Goal: Information Seeking & Learning: Learn about a topic

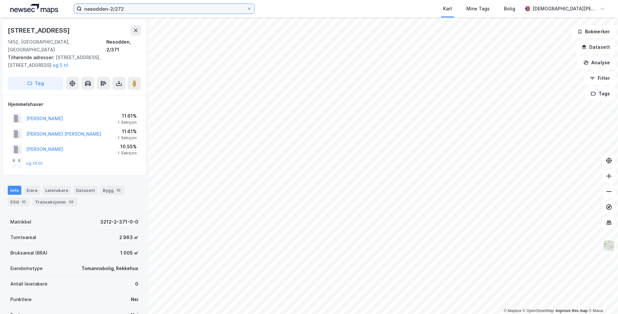
click at [151, 11] on input "nesodden-2/272" at bounding box center [164, 9] width 165 height 10
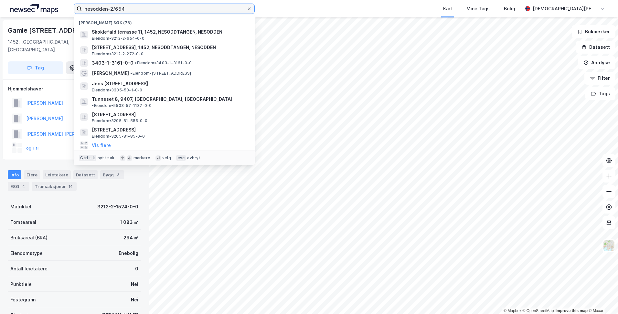
click at [147, 9] on input "nesodden-2/654" at bounding box center [164, 9] width 165 height 10
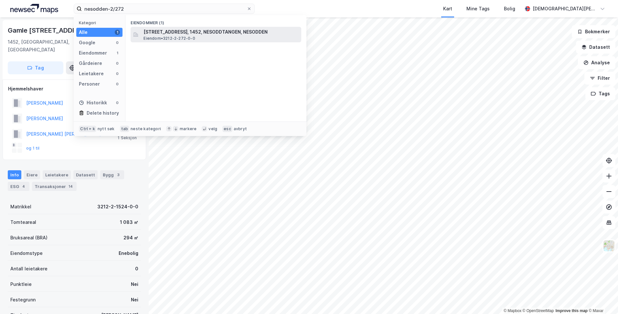
click at [155, 36] on span "Eiendom • 3212-2-272-0-0" at bounding box center [168, 38] width 51 height 5
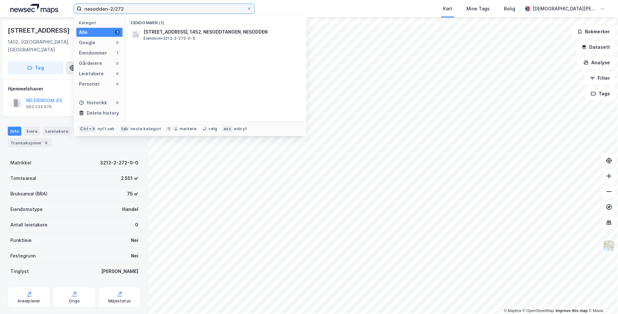
click at [141, 7] on input "nesodden-2/272" at bounding box center [164, 9] width 165 height 10
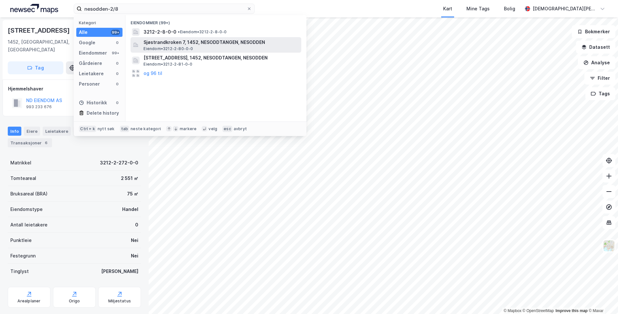
click at [203, 43] on span "Sjøstrandkroken 7, 1452, NESODDTANGEN, NESODDEN" at bounding box center [220, 42] width 155 height 8
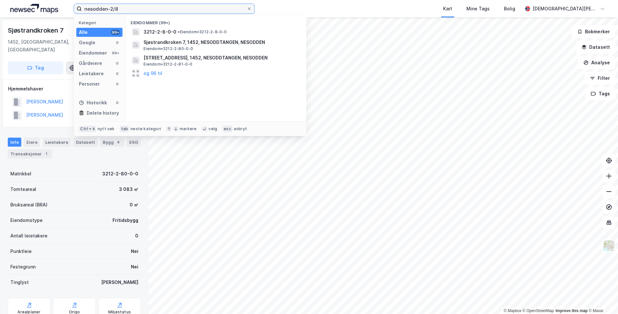
click at [164, 8] on input "nesodden-2/8" at bounding box center [164, 9] width 165 height 10
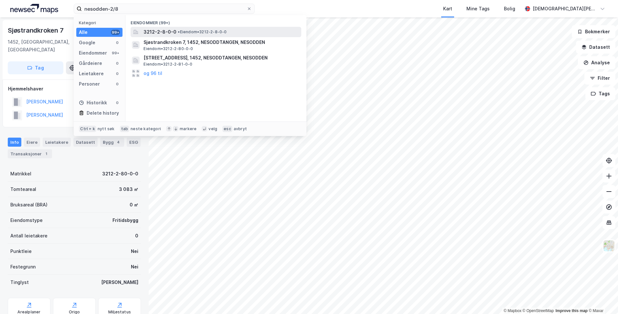
click at [166, 33] on span "3212-2-8-0-0" at bounding box center [159, 32] width 33 height 8
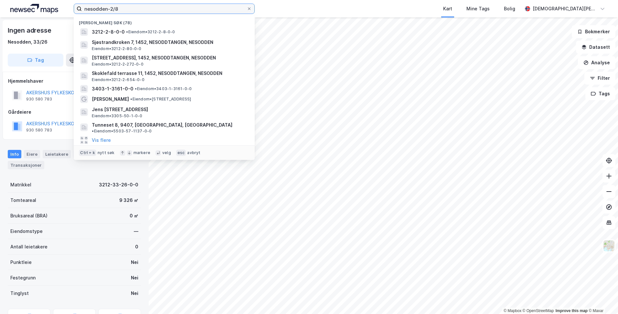
click at [146, 7] on input "nesodden-2/8" at bounding box center [164, 9] width 165 height 10
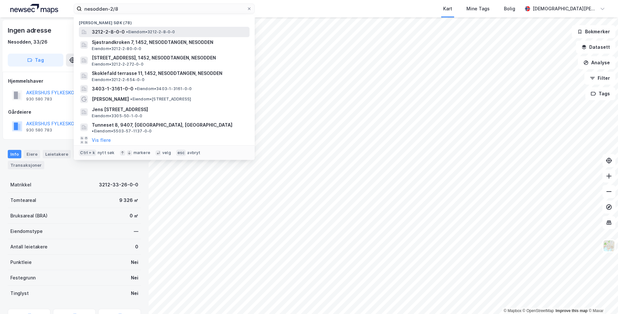
click at [136, 31] on span "• Eiendom • 3212-2-8-0-0" at bounding box center [150, 31] width 49 height 5
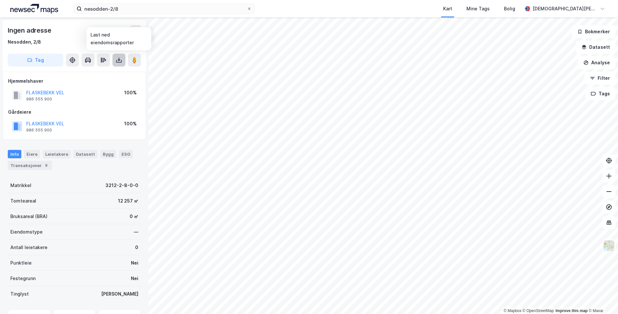
click at [118, 59] on icon at bounding box center [119, 60] width 3 height 2
click at [103, 71] on div "Last ned grunnbok" at bounding box center [86, 72] width 37 height 5
click at [144, 14] on label "nesodden-2/8" at bounding box center [164, 9] width 181 height 10
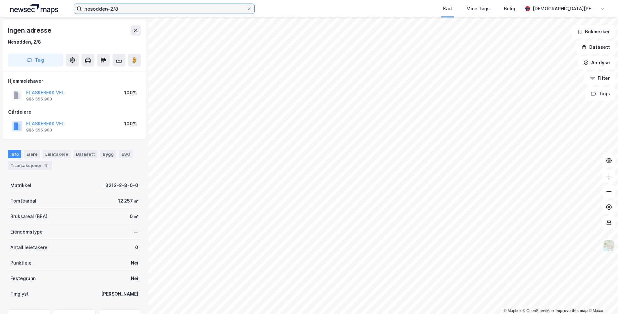
click at [144, 14] on input "nesodden-2/8" at bounding box center [164, 9] width 165 height 10
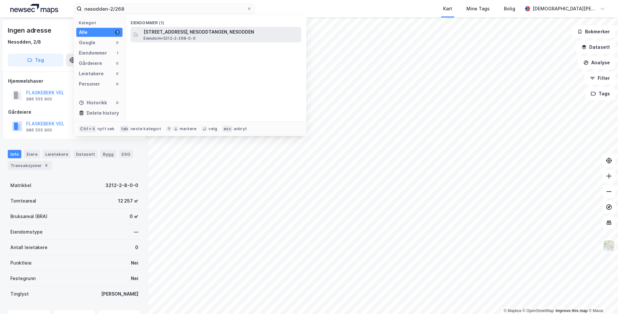
click at [163, 40] on span "Eiendom • 3212-2-268-0-0" at bounding box center [169, 38] width 52 height 5
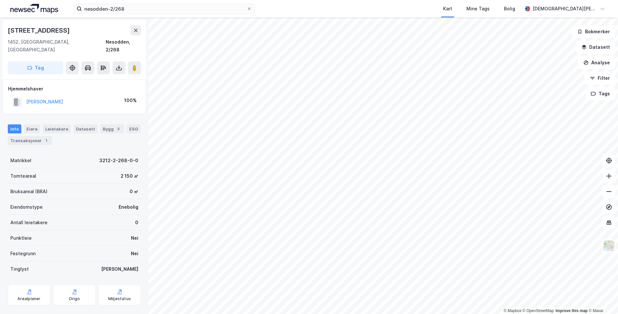
click at [349, 314] on html "nesodden-2/268 Kart Mine Tags Bolig [PERSON_NAME] © Mapbox © OpenStreetMap Impr…" at bounding box center [309, 157] width 618 height 314
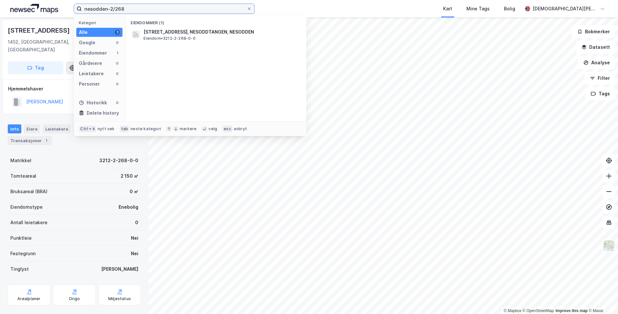
click at [130, 10] on input "nesodden-2/268" at bounding box center [164, 9] width 165 height 10
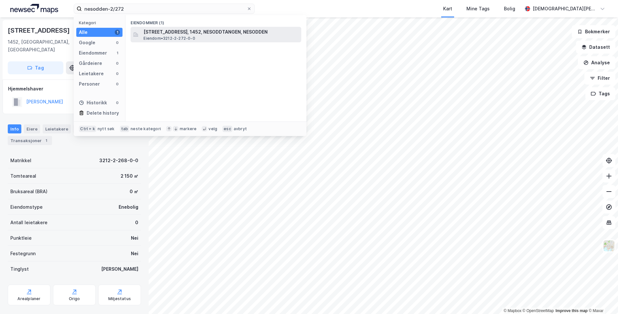
click at [164, 36] on span "Eiendom • 3212-2-272-0-0" at bounding box center [168, 38] width 51 height 5
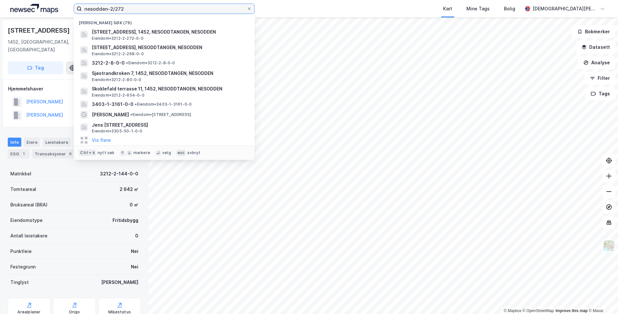
click at [160, 11] on input "nesodden-2/272" at bounding box center [164, 9] width 165 height 10
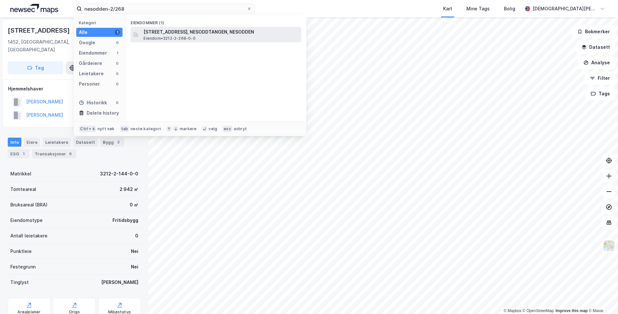
click at [161, 40] on span "Eiendom • 3212-2-268-0-0" at bounding box center [169, 38] width 52 height 5
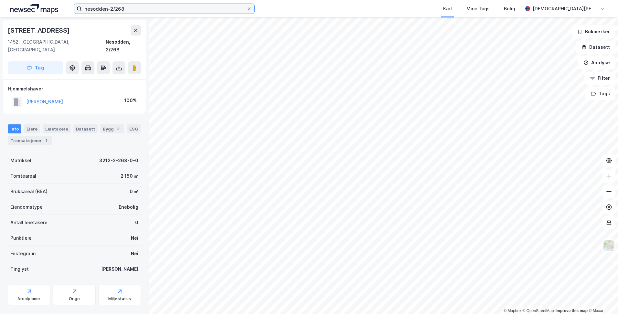
click at [161, 10] on input "nesodden-2/268" at bounding box center [164, 9] width 165 height 10
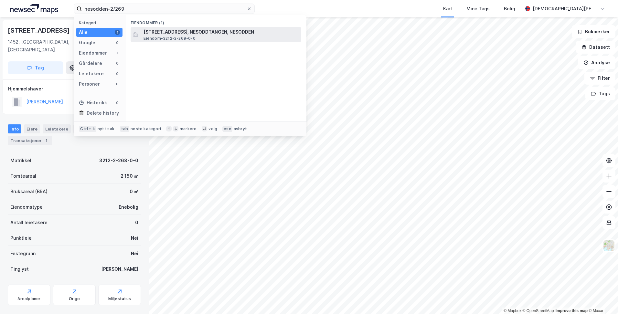
click at [165, 34] on span "[STREET_ADDRESS], NESODDTANGEN, NESODDEN" at bounding box center [220, 32] width 155 height 8
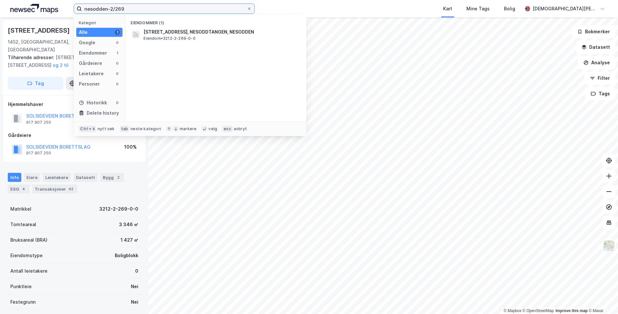
click at [141, 9] on input "nesodden-2/269" at bounding box center [164, 9] width 165 height 10
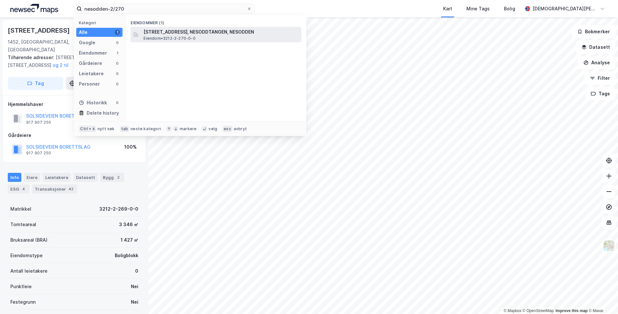
click at [155, 33] on span "[STREET_ADDRESS], NESODDTANGEN, NESODDEN" at bounding box center [220, 32] width 155 height 8
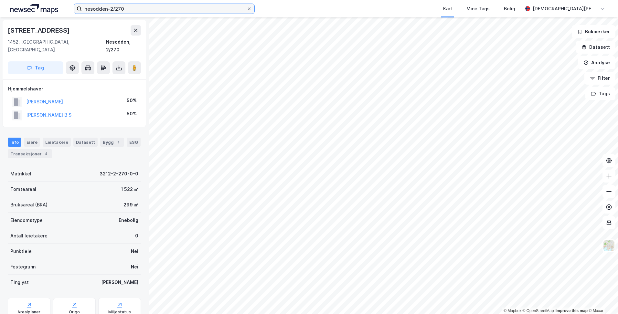
click at [129, 9] on input "nesodden-2/270" at bounding box center [164, 9] width 165 height 10
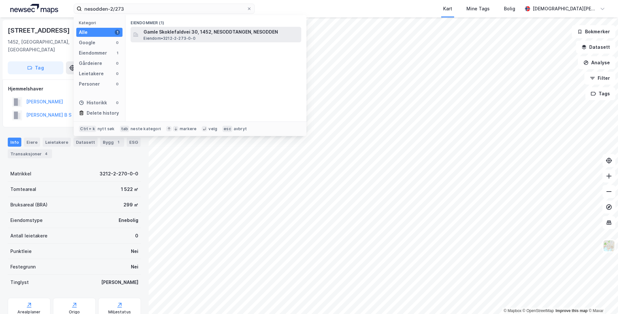
click at [169, 33] on span "Gamle Skoklefaldvei 30, 1452, NESODDTANGEN, NESODDEN" at bounding box center [220, 32] width 155 height 8
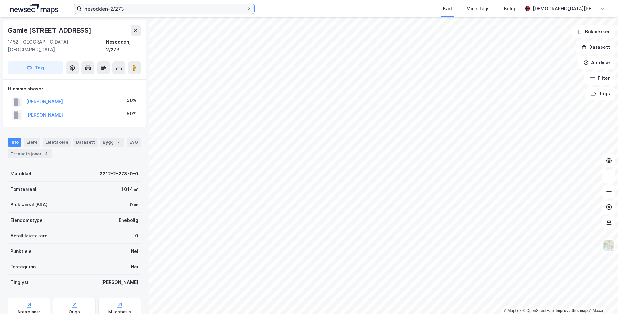
click at [132, 9] on input "nesodden-2/273" at bounding box center [164, 9] width 165 height 10
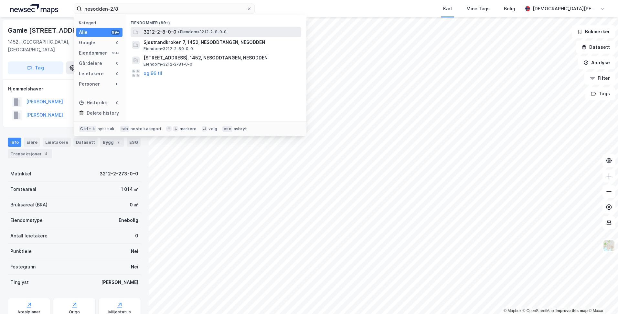
click at [169, 31] on span "3212-2-8-0-0" at bounding box center [159, 32] width 33 height 8
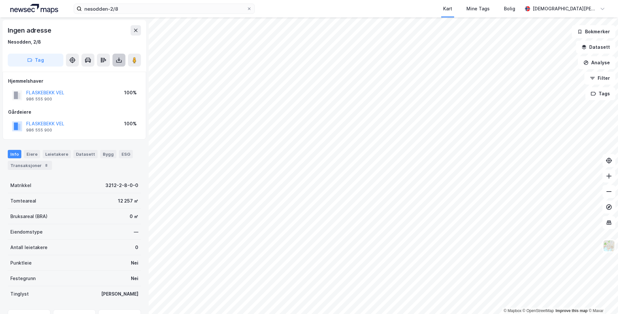
click at [119, 62] on icon at bounding box center [118, 61] width 5 height 3
click at [98, 72] on div "Last ned grunnbok" at bounding box center [86, 72] width 37 height 5
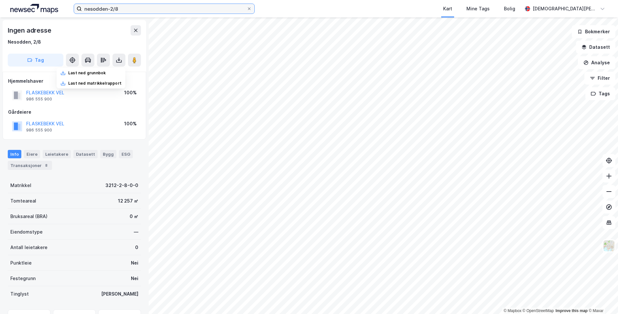
click at [151, 8] on input "nesodden-2/8" at bounding box center [164, 9] width 165 height 10
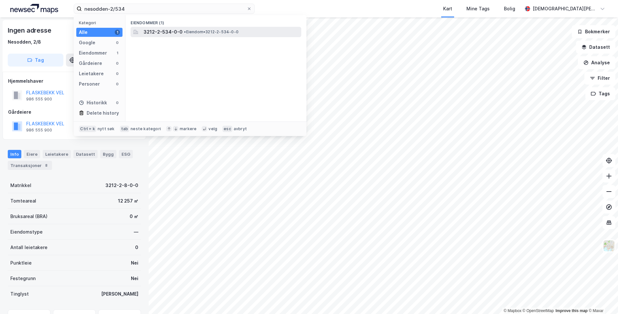
click at [167, 32] on span "3212-2-534-0-0" at bounding box center [162, 32] width 39 height 8
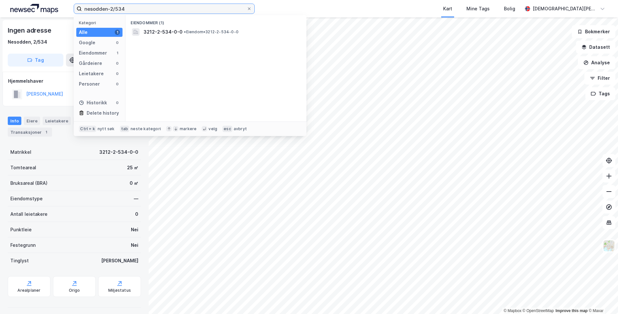
click at [143, 11] on input "nesodden-2/534" at bounding box center [164, 9] width 165 height 10
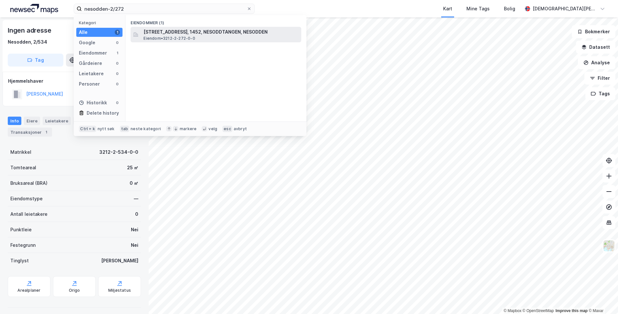
click at [156, 33] on span "[STREET_ADDRESS], 1452, NESODDTANGEN, NESODDEN" at bounding box center [220, 32] width 155 height 8
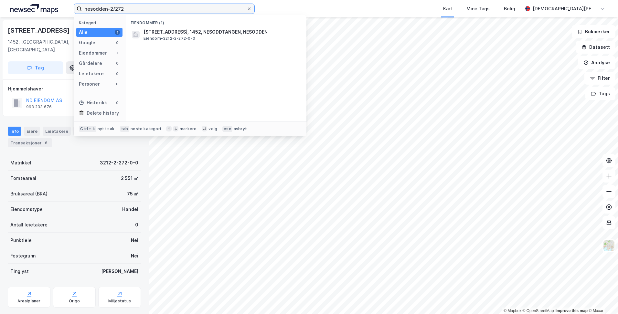
click at [134, 8] on input "nesodden-2/272" at bounding box center [164, 9] width 165 height 10
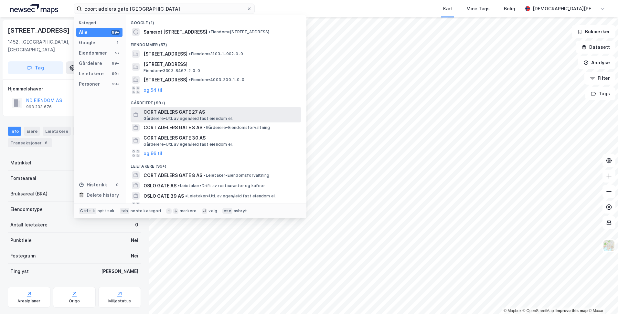
click at [169, 110] on span "CORT ADELERS GATE 27 AS" at bounding box center [220, 112] width 155 height 8
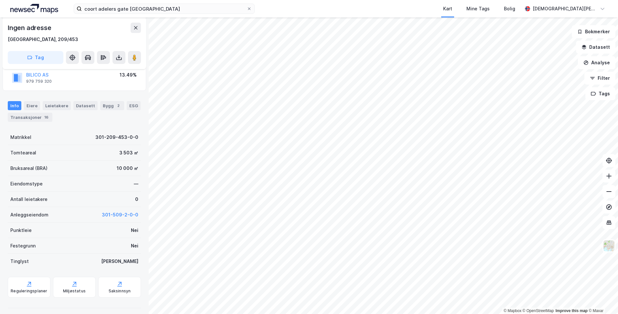
scroll to position [115, 0]
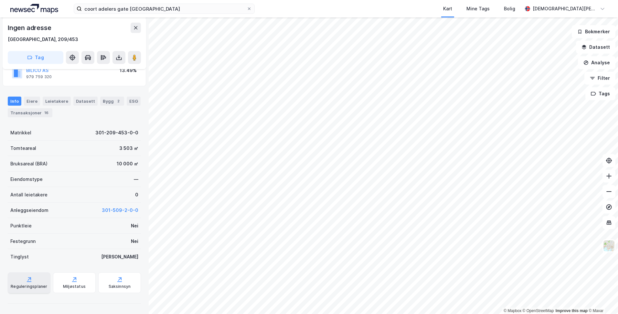
click at [25, 278] on div "Reguleringsplaner" at bounding box center [29, 282] width 43 height 21
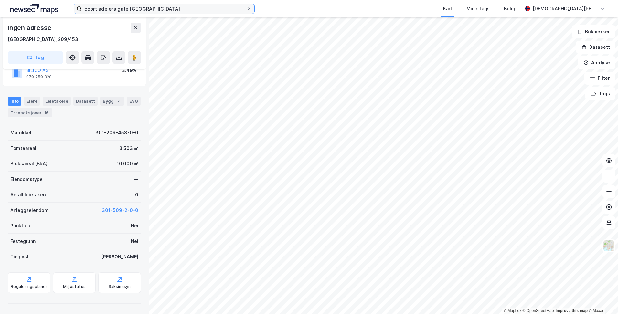
click at [157, 11] on input "coort adelers gate [GEOGRAPHIC_DATA]" at bounding box center [164, 9] width 165 height 10
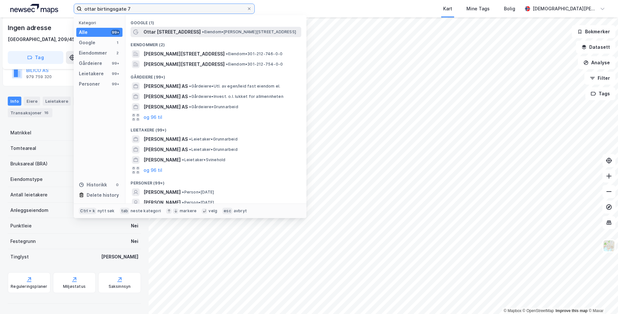
type input "ottar birtingsgate 7"
click at [174, 33] on span "Ottar [STREET_ADDRESS]" at bounding box center [171, 32] width 57 height 8
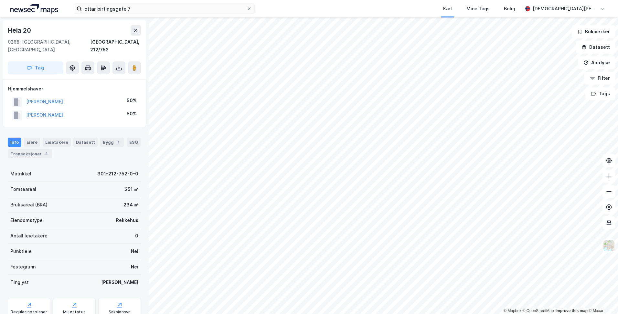
scroll to position [0, 0]
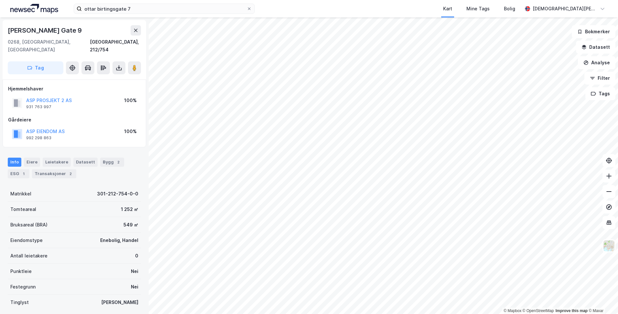
scroll to position [0, 0]
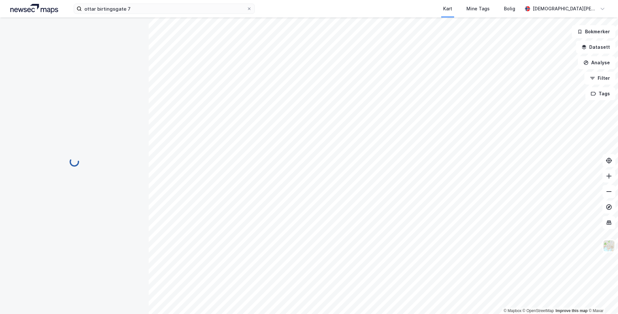
scroll to position [0, 0]
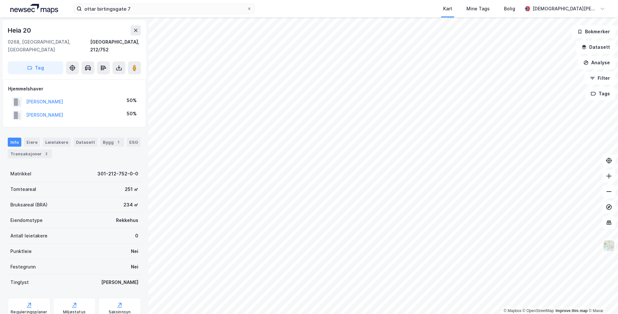
scroll to position [0, 0]
